Goal: Navigation & Orientation: Understand site structure

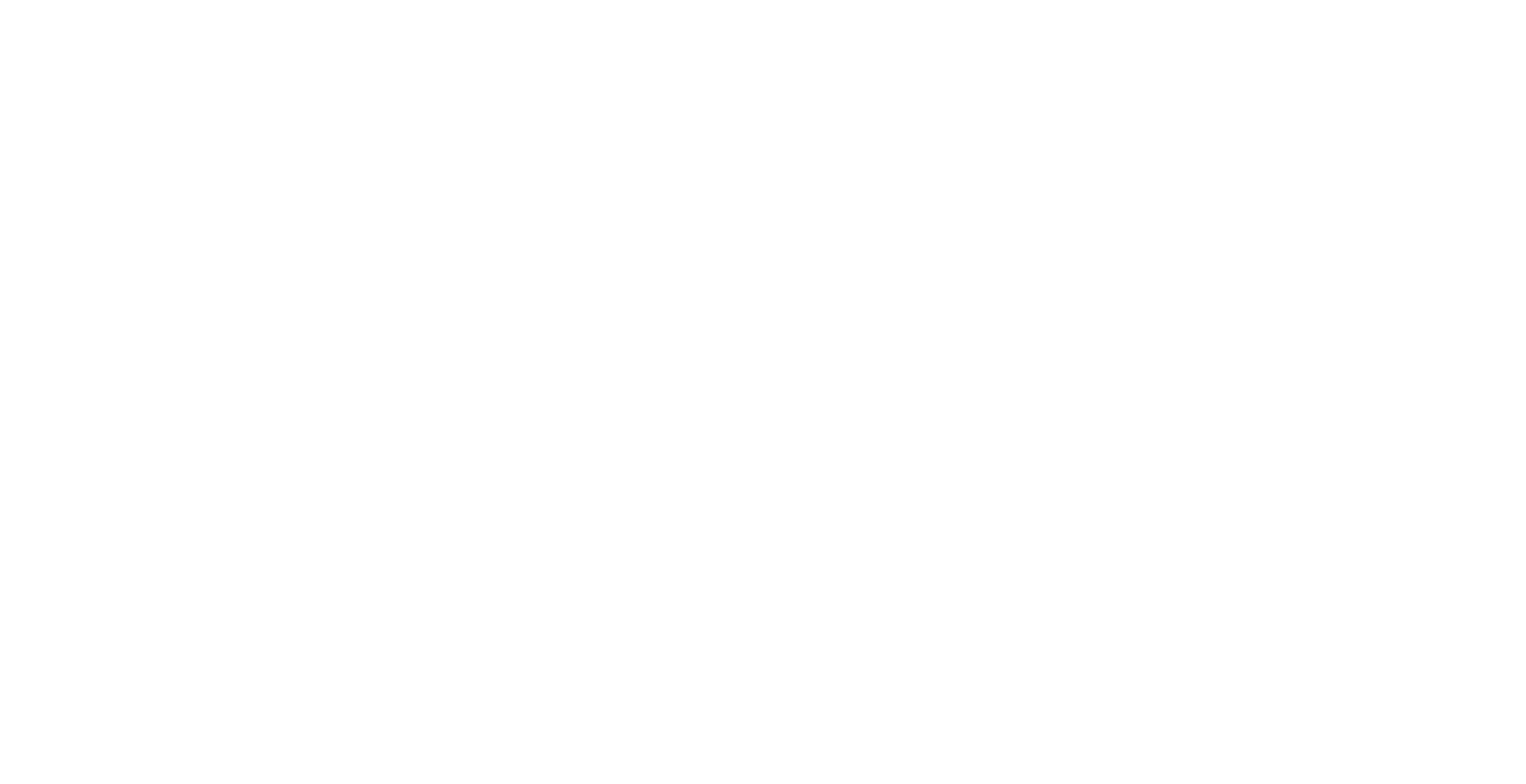
click at [784, 233] on div at bounding box center [763, 392] width 1526 height 784
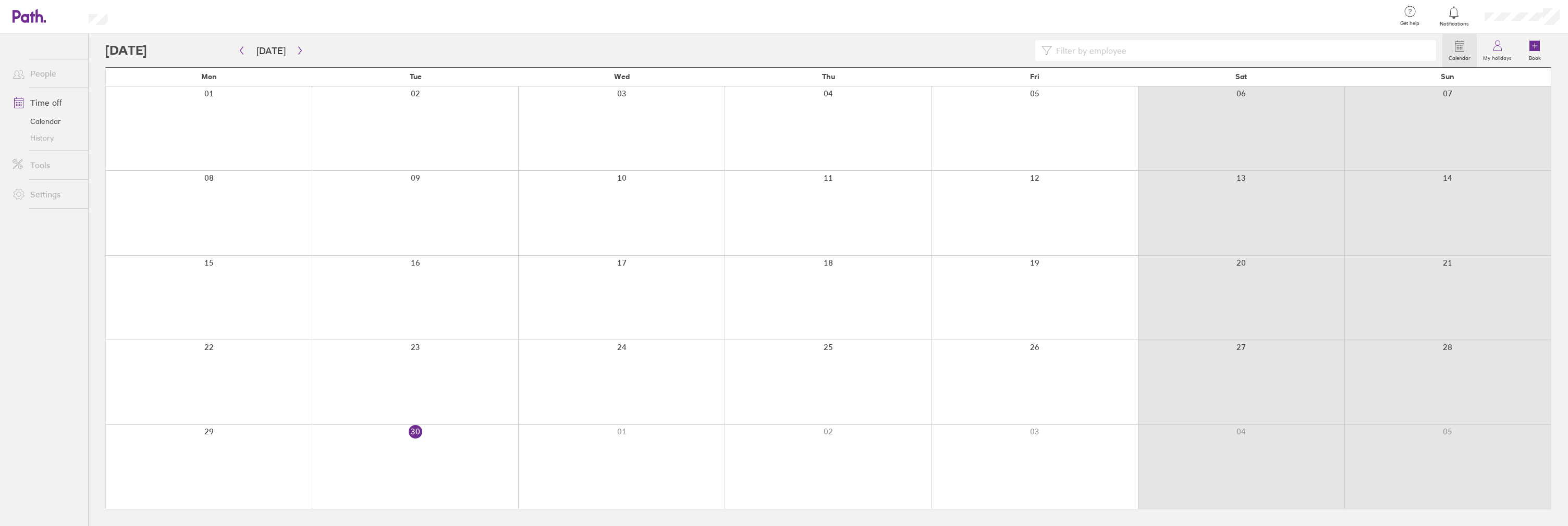
click at [45, 16] on icon at bounding box center [29, 16] width 33 height 14
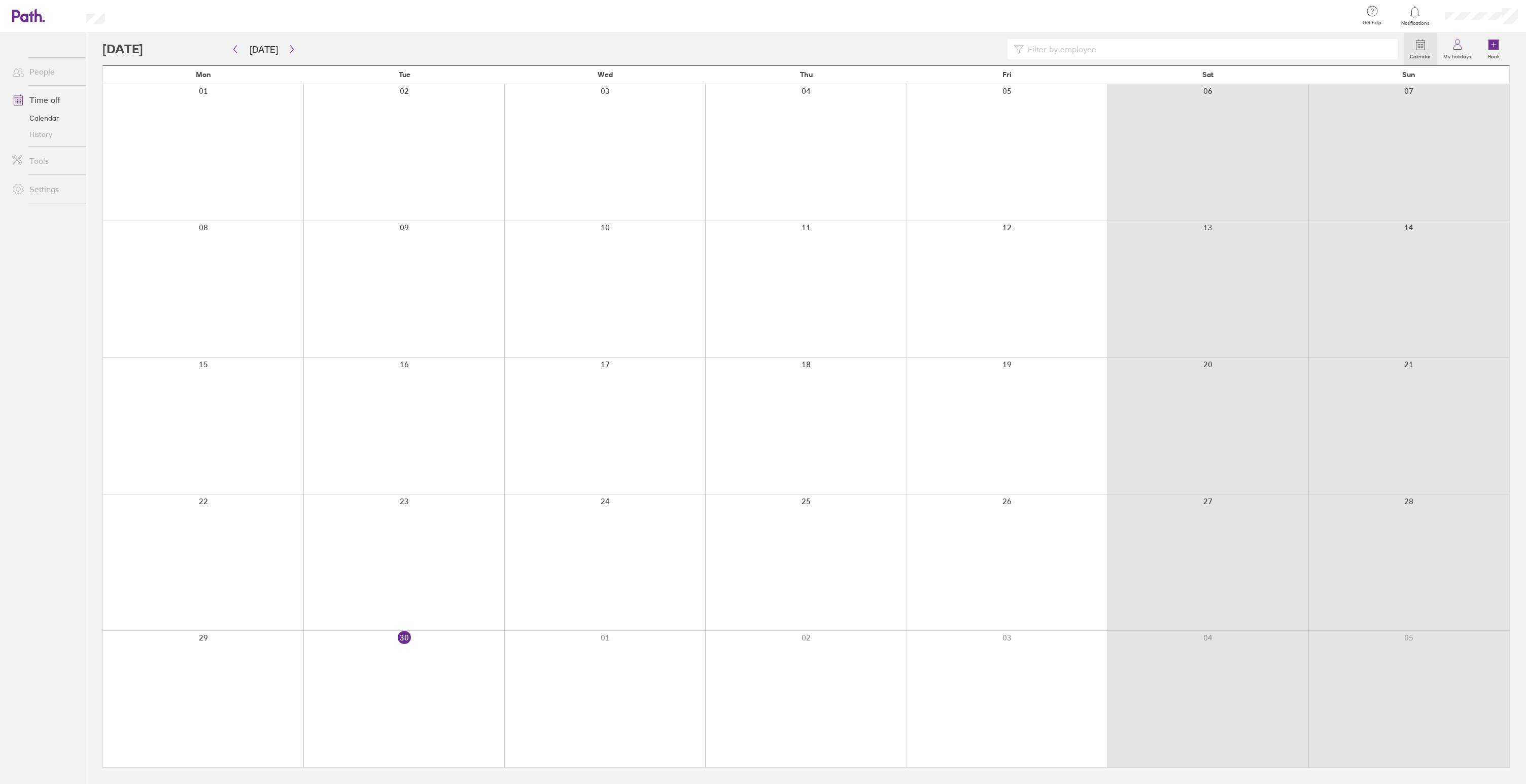
click at [38, 74] on link "People" at bounding box center [44, 71] width 82 height 20
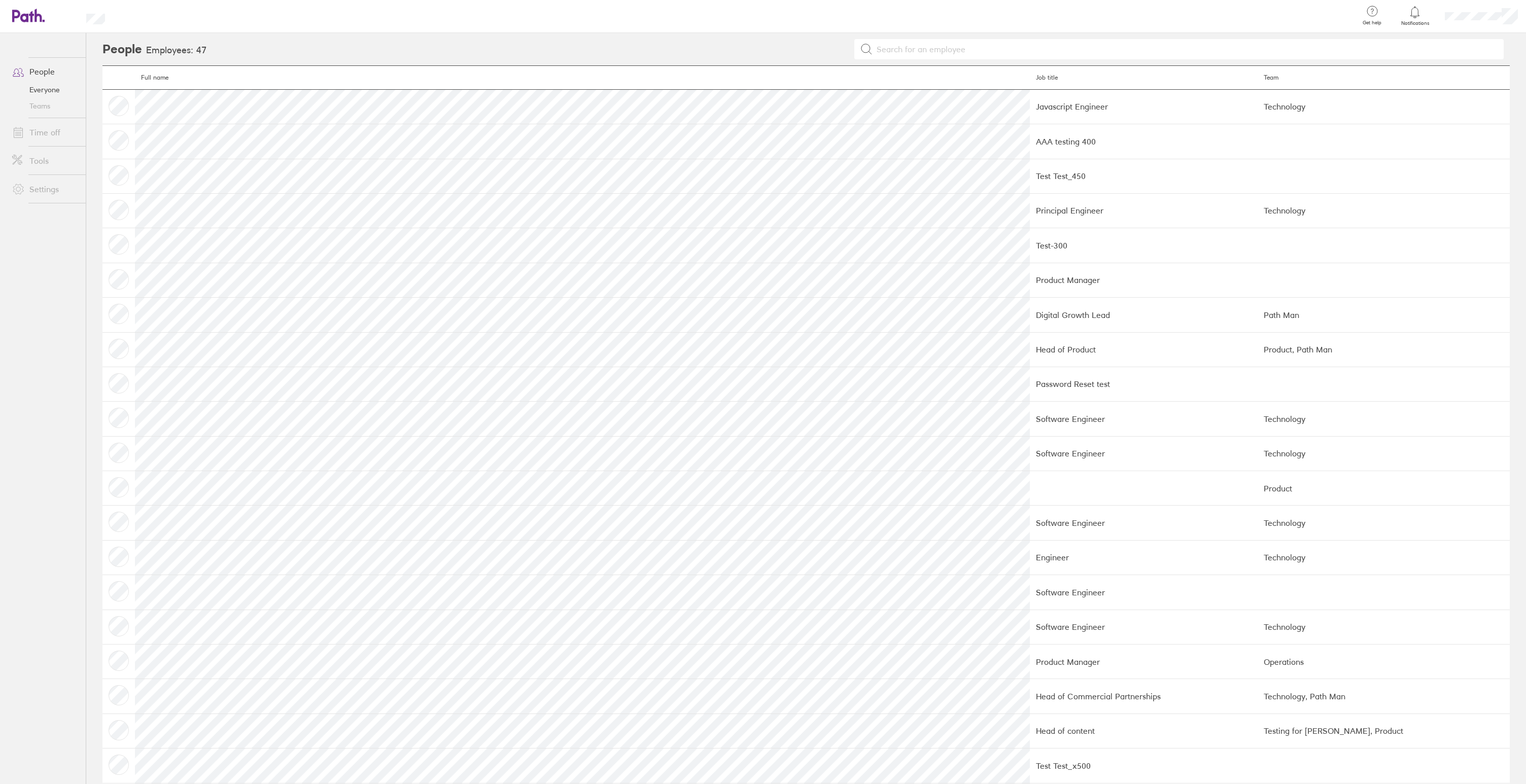
click at [37, 15] on icon at bounding box center [38, 15] width 7 height 13
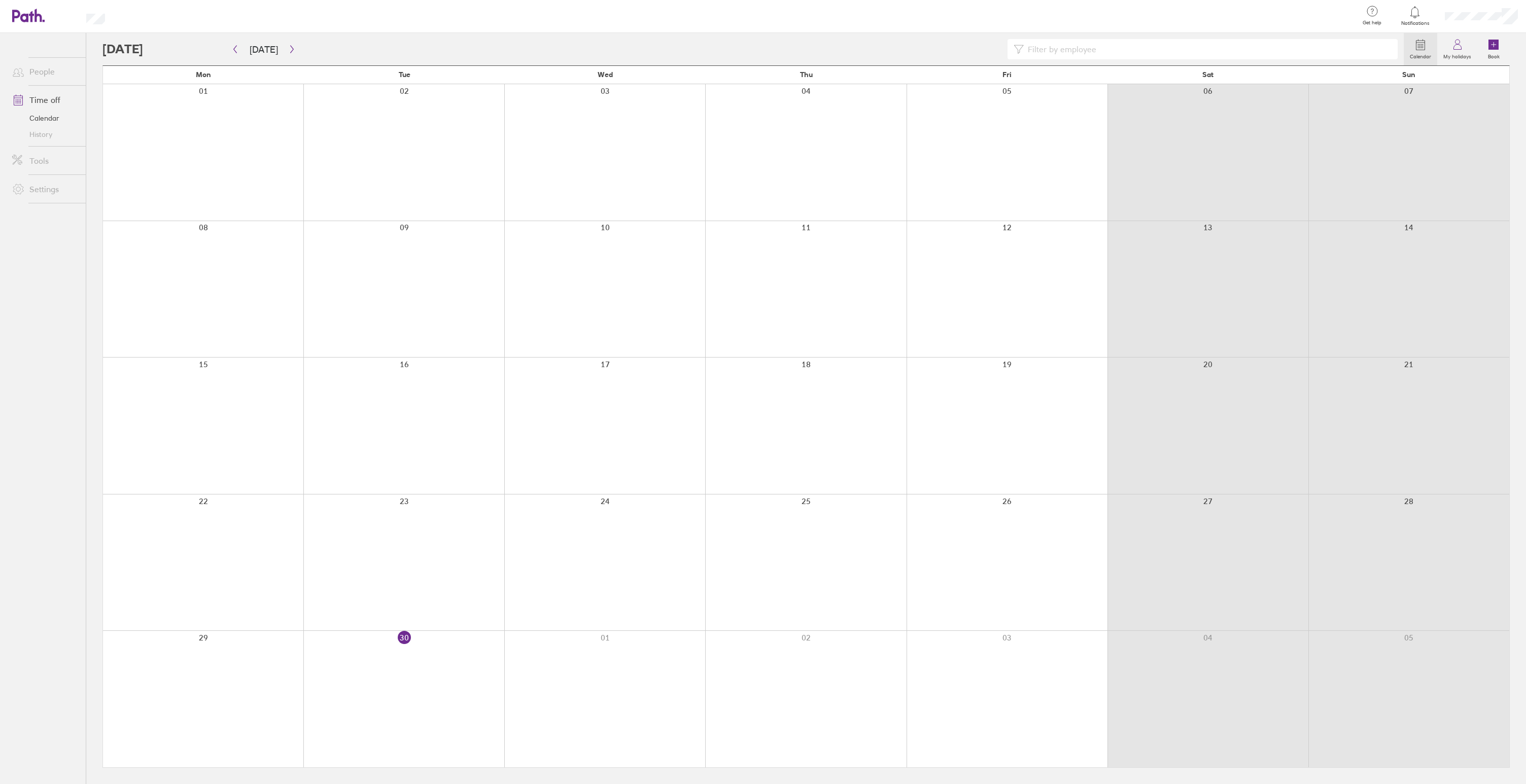
click at [46, 69] on link "People" at bounding box center [44, 71] width 82 height 20
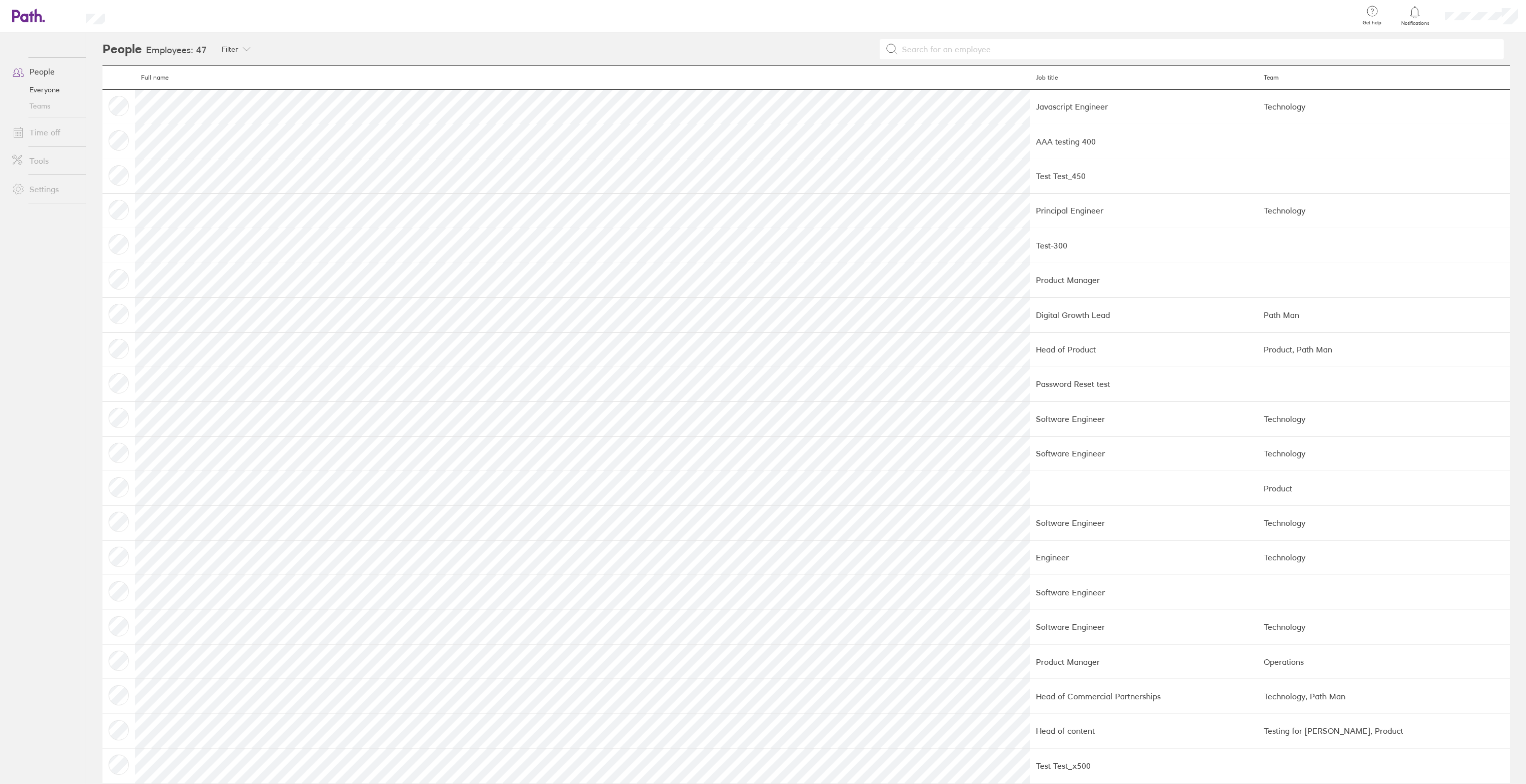
click at [45, 100] on link "Teams" at bounding box center [44, 106] width 82 height 16
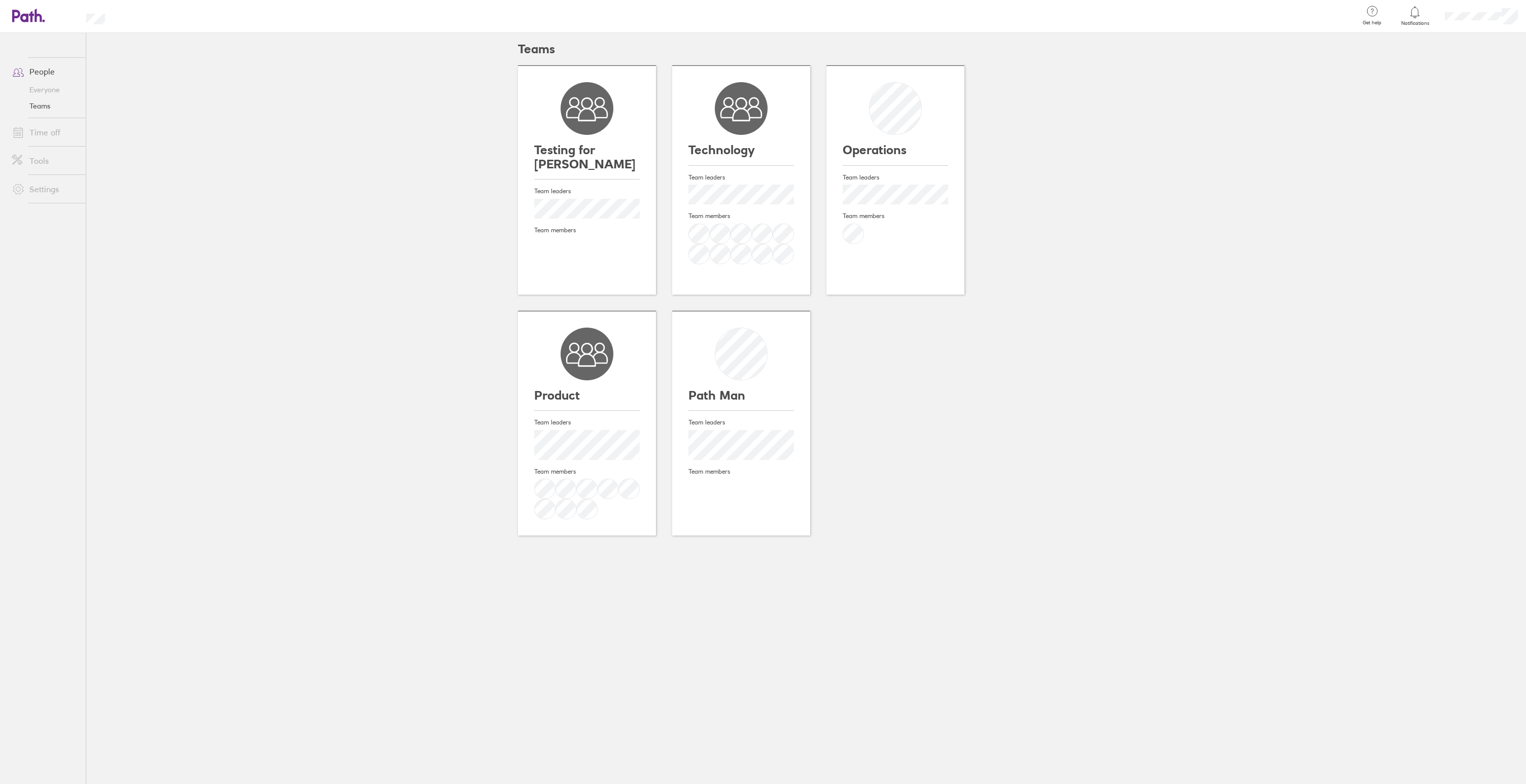
click at [43, 132] on link "Time off" at bounding box center [44, 132] width 82 height 20
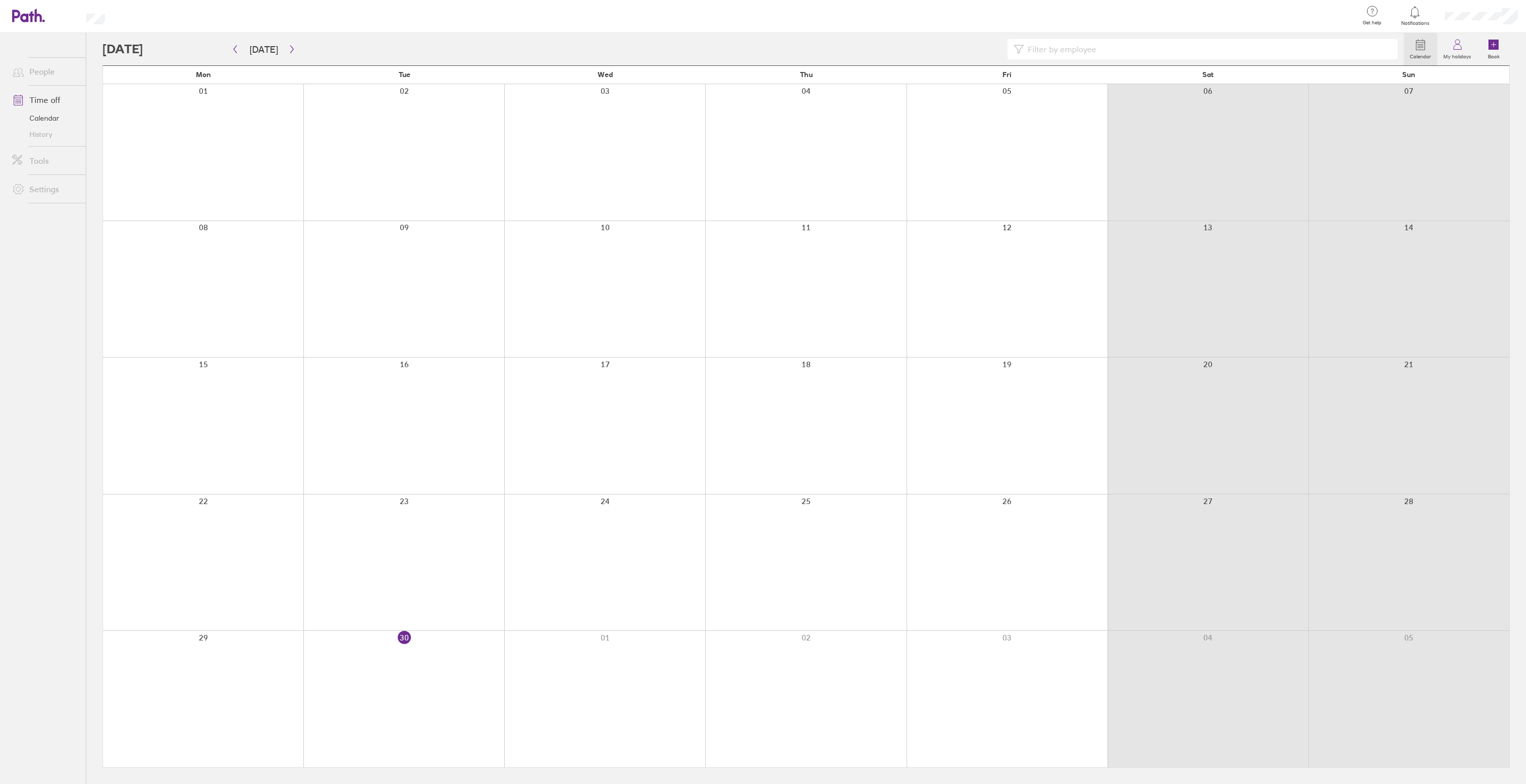
click at [44, 133] on link "History" at bounding box center [44, 134] width 82 height 16
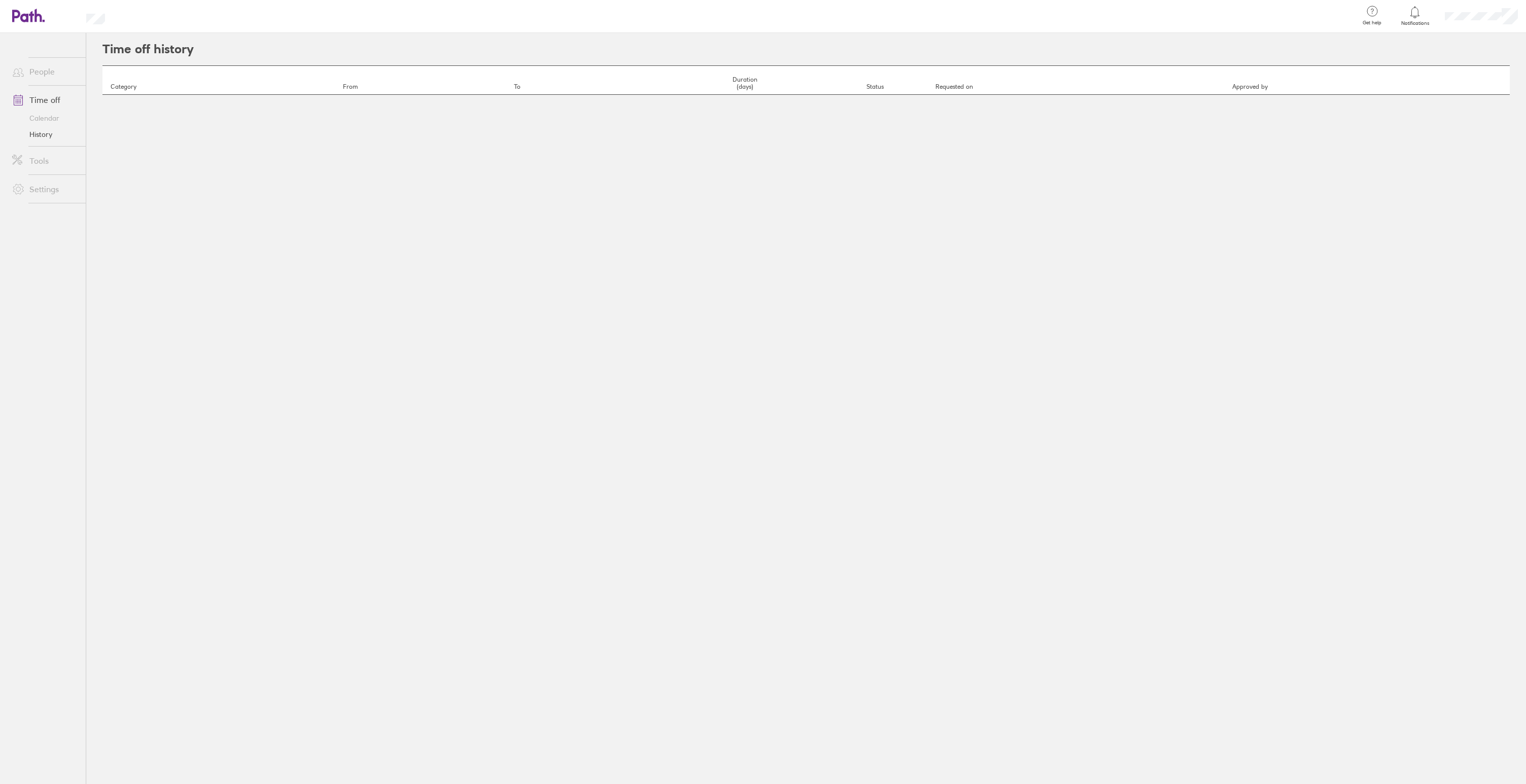
click at [43, 157] on link "Tools" at bounding box center [44, 160] width 82 height 20
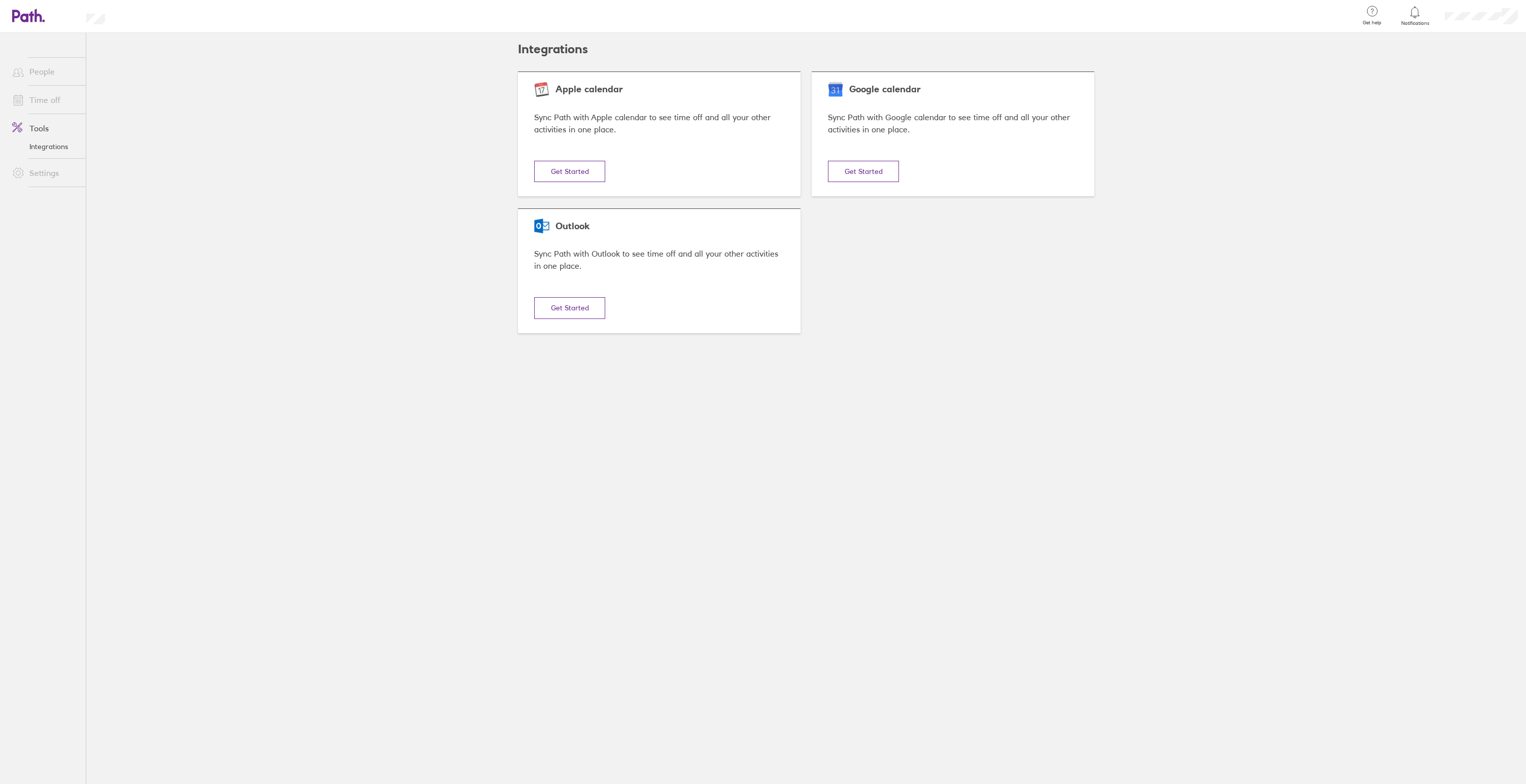
click at [46, 173] on link "Settings" at bounding box center [44, 173] width 82 height 20
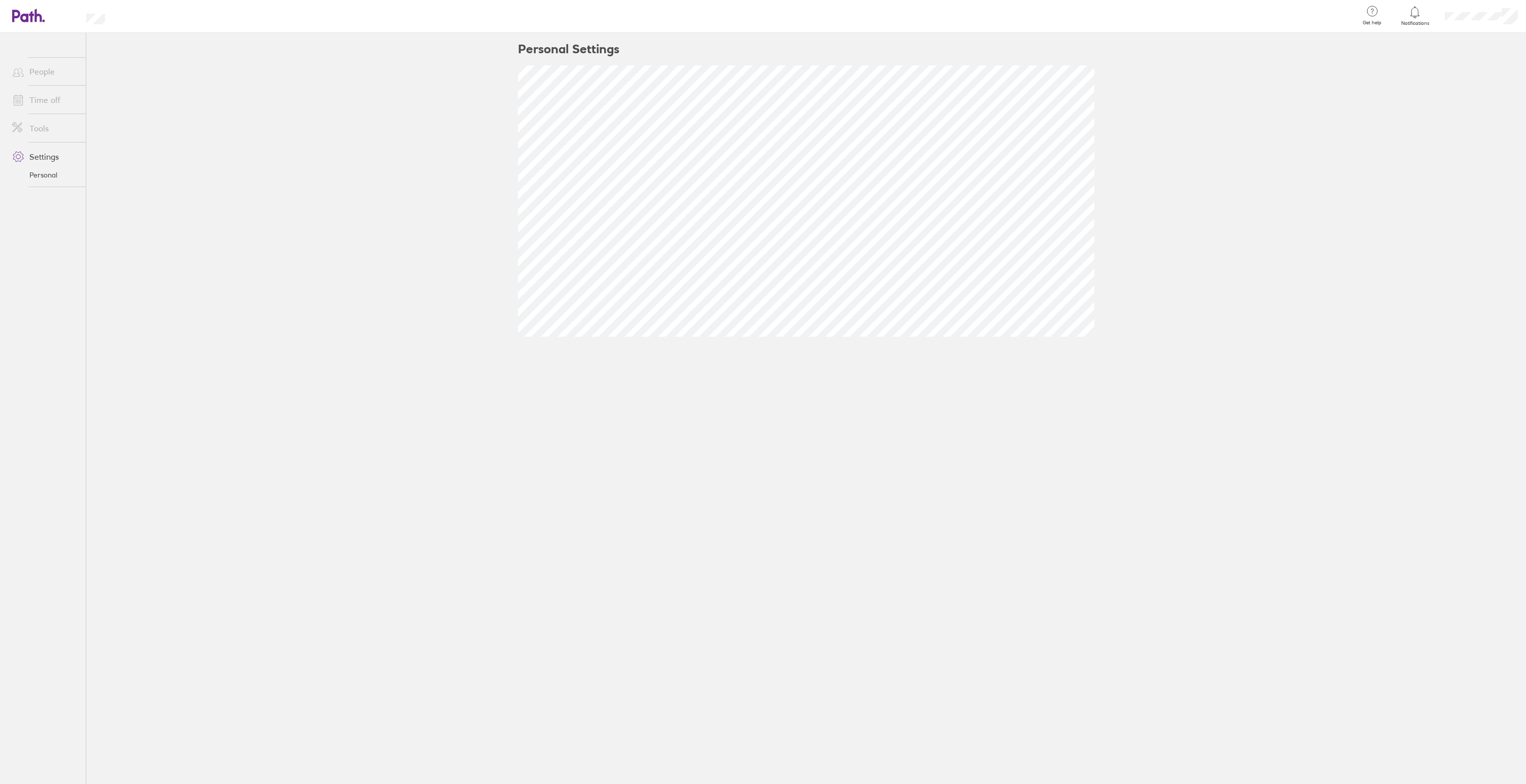
click at [35, 17] on icon at bounding box center [38, 15] width 7 height 13
